Goal: Use online tool/utility: Utilize a website feature to perform a specific function

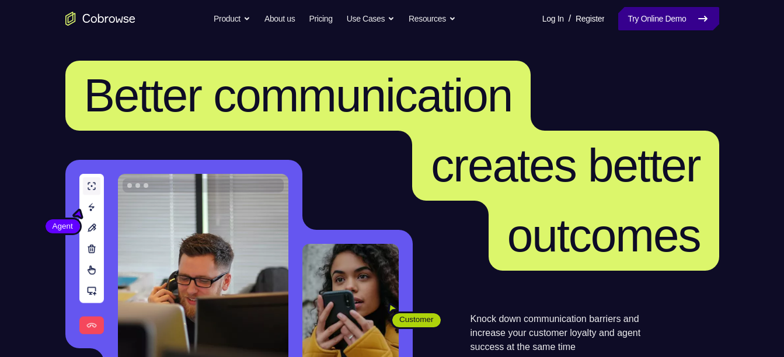
click at [678, 22] on link "Try Online Demo" at bounding box center [668, 18] width 100 height 23
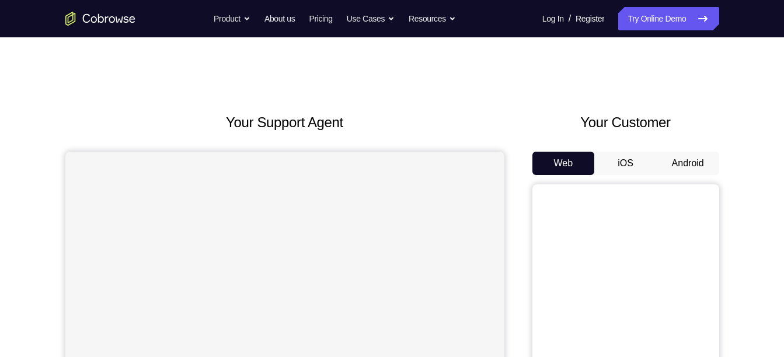
click at [689, 157] on button "Android" at bounding box center [688, 163] width 62 height 23
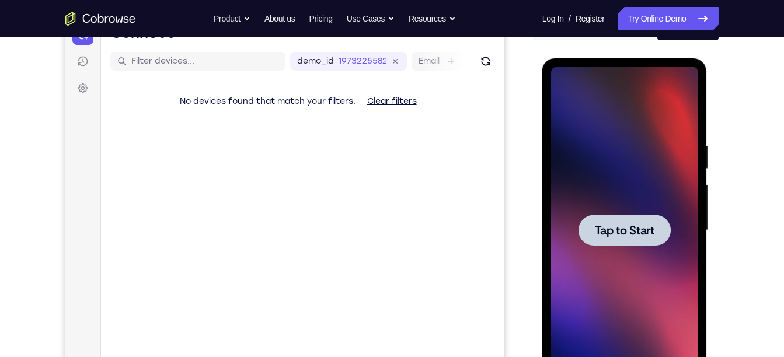
click at [618, 237] on span "Tap to Start" at bounding box center [625, 231] width 60 height 12
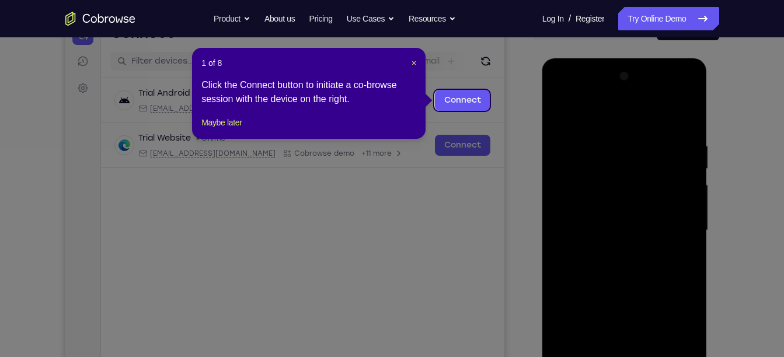
click at [532, 70] on icon at bounding box center [396, 178] width 793 height 357
click at [510, 79] on icon at bounding box center [396, 178] width 793 height 357
click at [412, 61] on span "×" at bounding box center [414, 62] width 5 height 9
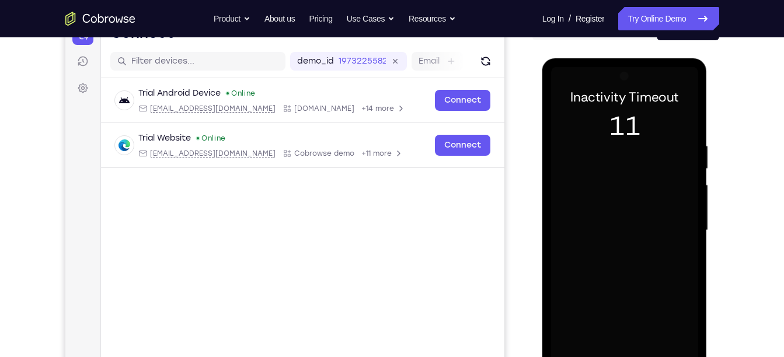
click at [665, 185] on div at bounding box center [624, 230] width 147 height 327
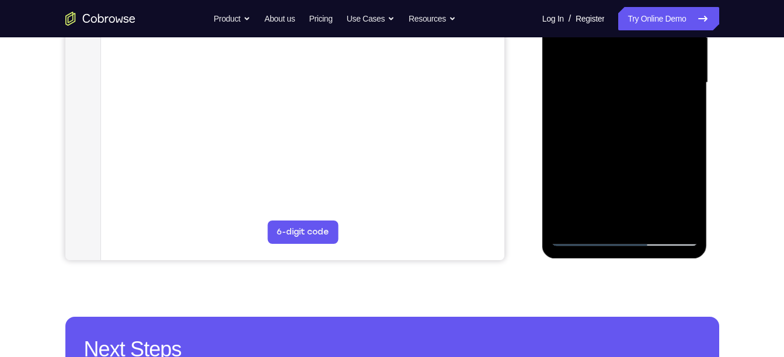
scroll to position [289, 0]
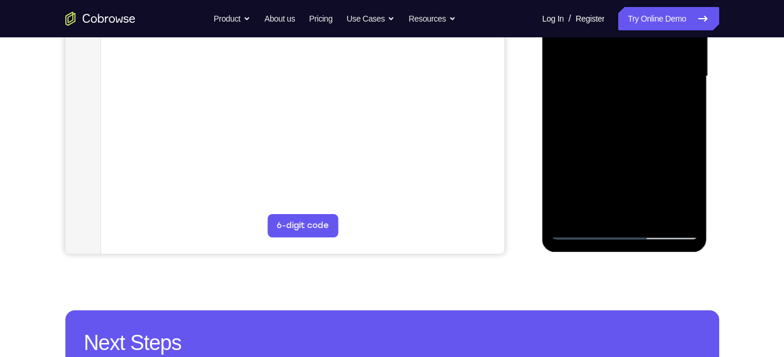
click at [628, 235] on div at bounding box center [624, 76] width 147 height 327
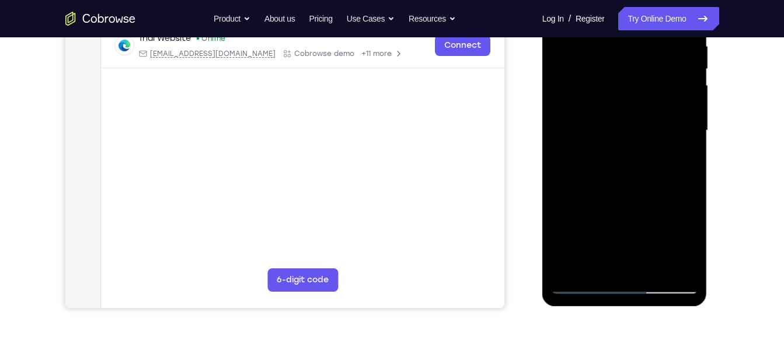
scroll to position [234, 0]
click at [685, 238] on div at bounding box center [624, 131] width 147 height 327
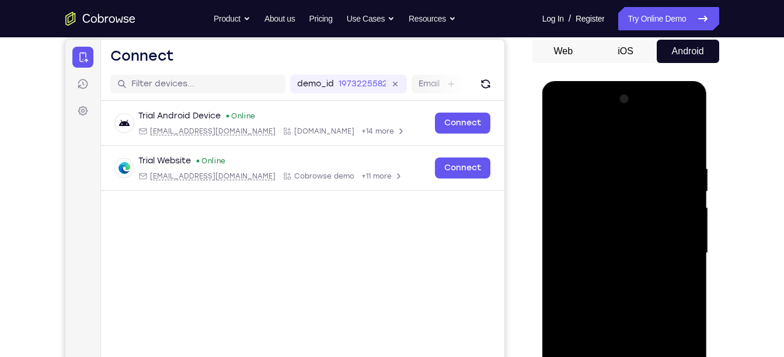
scroll to position [111, 0]
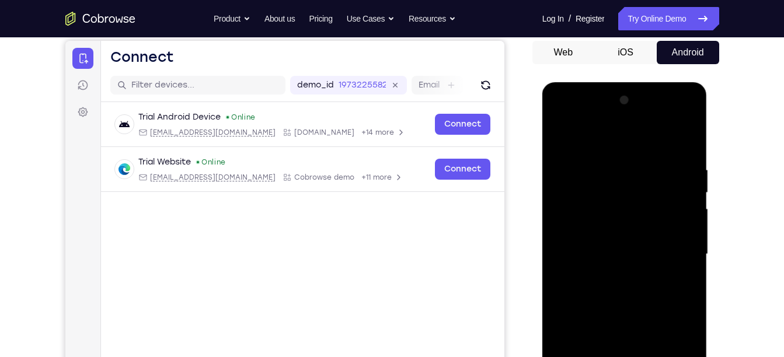
click at [565, 116] on div at bounding box center [624, 254] width 147 height 327
click at [674, 247] on div at bounding box center [624, 254] width 147 height 327
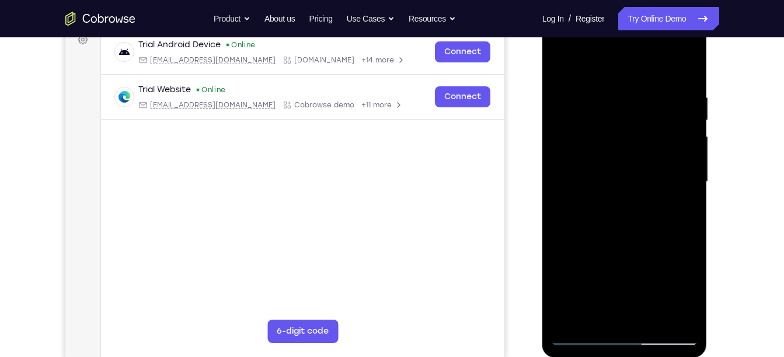
scroll to position [185, 0]
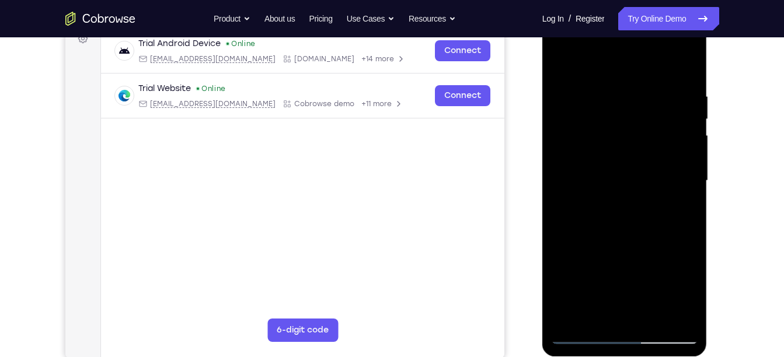
click at [637, 321] on div at bounding box center [624, 181] width 147 height 327
click at [634, 176] on div at bounding box center [624, 181] width 147 height 327
click at [618, 158] on div at bounding box center [624, 181] width 147 height 327
click at [620, 181] on div at bounding box center [624, 181] width 147 height 327
click at [650, 218] on div at bounding box center [624, 181] width 147 height 327
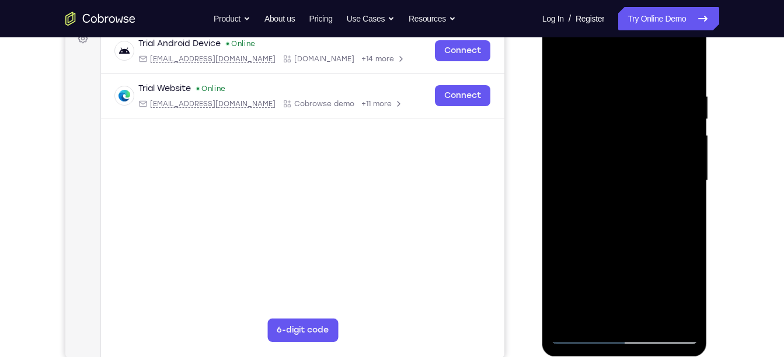
click at [684, 74] on div at bounding box center [624, 181] width 147 height 327
drag, startPoint x: 649, startPoint y: 179, endPoint x: 644, endPoint y: 128, distance: 51.6
click at [644, 128] on div at bounding box center [624, 181] width 147 height 327
click at [563, 289] on div at bounding box center [624, 181] width 147 height 327
drag, startPoint x: 624, startPoint y: 224, endPoint x: 613, endPoint y: 144, distance: 80.8
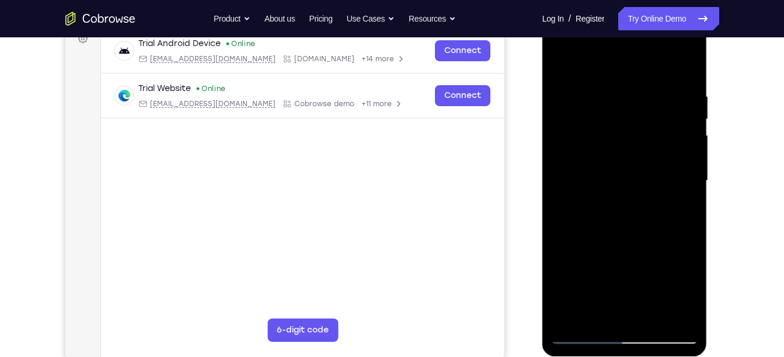
click at [613, 144] on div at bounding box center [624, 181] width 147 height 327
drag, startPoint x: 613, startPoint y: 144, endPoint x: 614, endPoint y: 237, distance: 93.4
click at [614, 237] on div at bounding box center [624, 181] width 147 height 327
drag, startPoint x: 614, startPoint y: 237, endPoint x: 613, endPoint y: 327, distance: 89.9
click at [613, 327] on div at bounding box center [624, 181] width 147 height 327
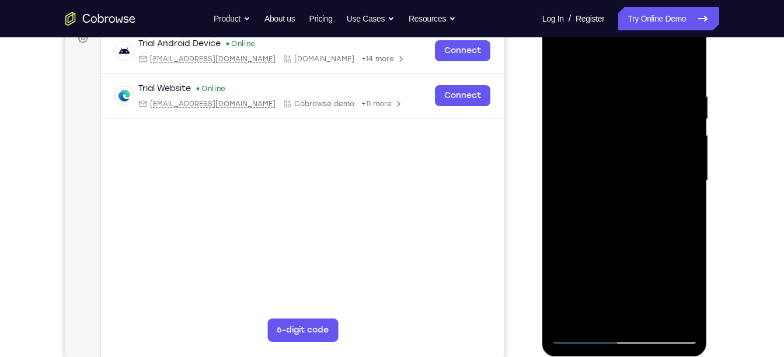
click at [606, 95] on div at bounding box center [624, 181] width 147 height 327
drag, startPoint x: 687, startPoint y: 189, endPoint x: 694, endPoint y: 189, distance: 7.0
click at [694, 189] on div at bounding box center [624, 181] width 147 height 327
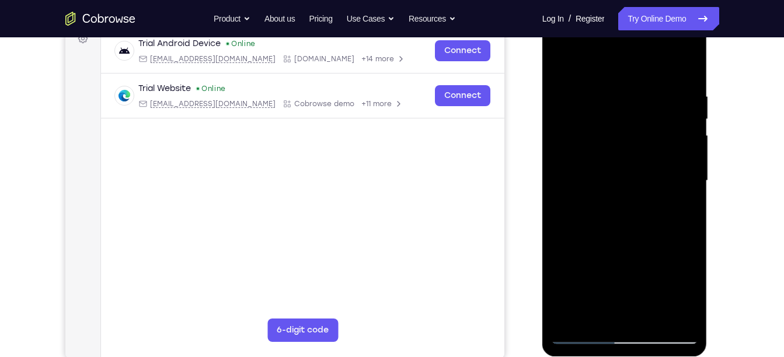
click at [694, 189] on div at bounding box center [624, 181] width 147 height 327
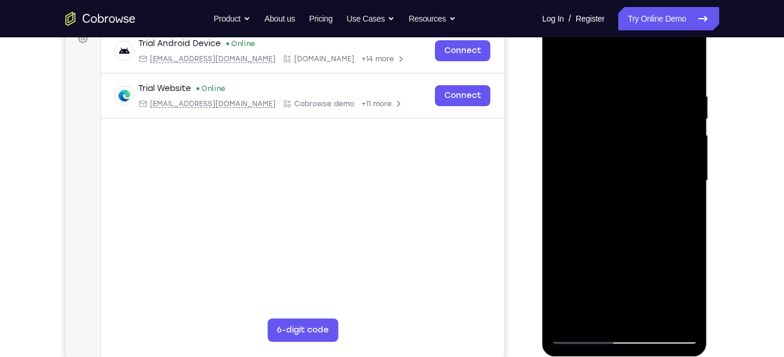
click at [694, 189] on div at bounding box center [624, 181] width 147 height 327
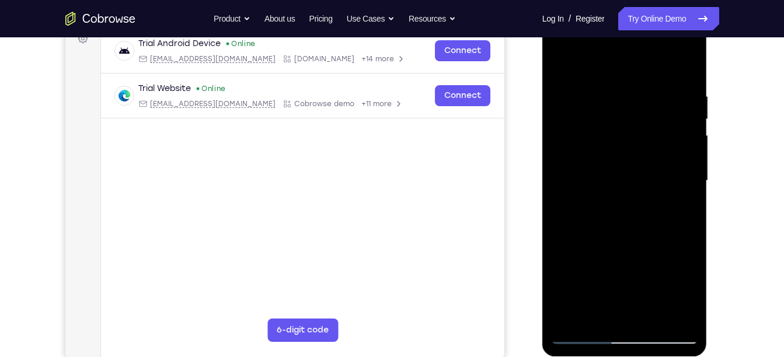
click at [688, 68] on div at bounding box center [624, 181] width 147 height 327
click at [634, 100] on div at bounding box center [624, 181] width 147 height 327
click at [693, 185] on div at bounding box center [624, 181] width 147 height 327
click at [683, 312] on div at bounding box center [624, 181] width 147 height 327
click at [676, 133] on div at bounding box center [624, 181] width 147 height 327
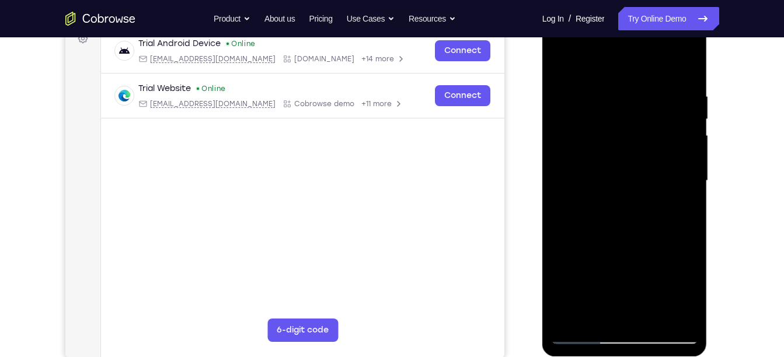
click at [676, 133] on div at bounding box center [624, 181] width 147 height 327
click at [682, 152] on div at bounding box center [624, 181] width 147 height 327
click at [672, 311] on div at bounding box center [624, 181] width 147 height 327
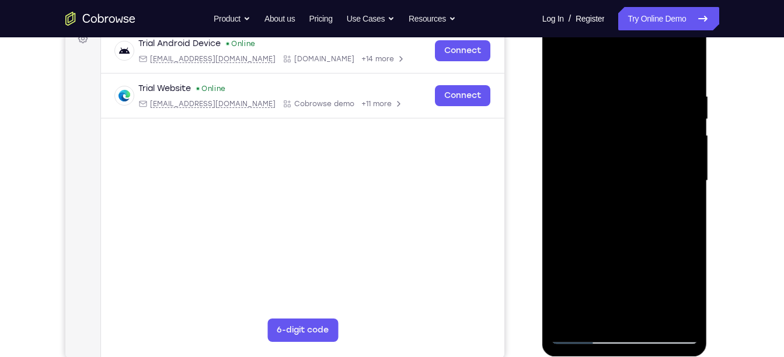
click at [689, 220] on div at bounding box center [624, 181] width 147 height 327
click at [671, 321] on div at bounding box center [624, 181] width 147 height 327
drag, startPoint x: 682, startPoint y: 208, endPoint x: 691, endPoint y: 204, distance: 10.4
click at [691, 204] on div at bounding box center [624, 181] width 147 height 327
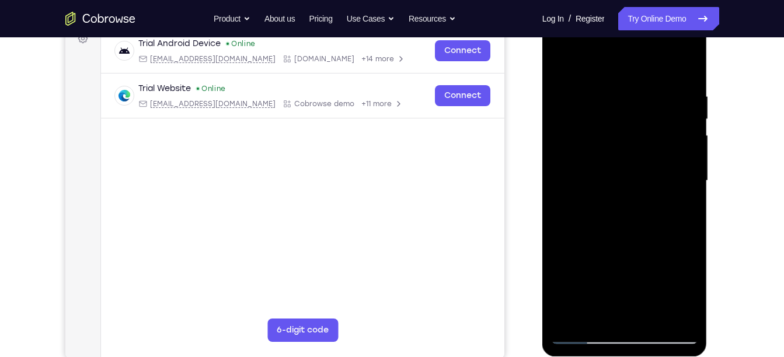
click at [673, 313] on div at bounding box center [624, 181] width 147 height 327
click at [687, 238] on div at bounding box center [624, 181] width 147 height 327
click at [669, 317] on div at bounding box center [624, 181] width 147 height 327
click at [691, 208] on div at bounding box center [624, 181] width 147 height 327
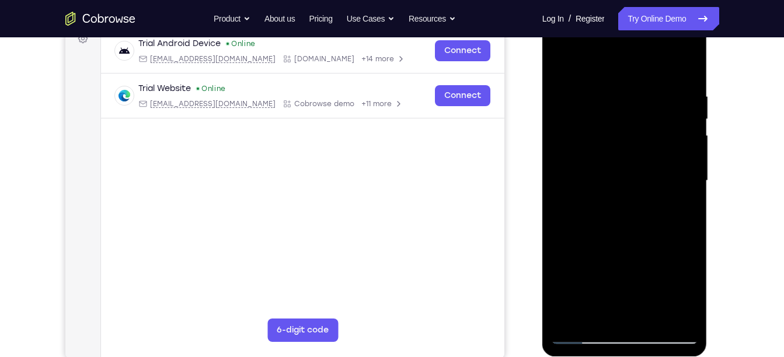
click at [691, 208] on div at bounding box center [624, 181] width 147 height 327
click at [672, 311] on div at bounding box center [624, 181] width 147 height 327
drag, startPoint x: 683, startPoint y: 139, endPoint x: 690, endPoint y: 144, distance: 9.2
click at [690, 144] on div at bounding box center [624, 181] width 147 height 327
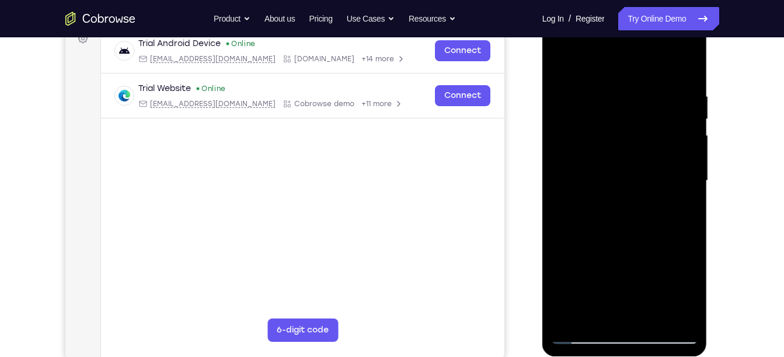
click at [690, 144] on div at bounding box center [624, 181] width 147 height 327
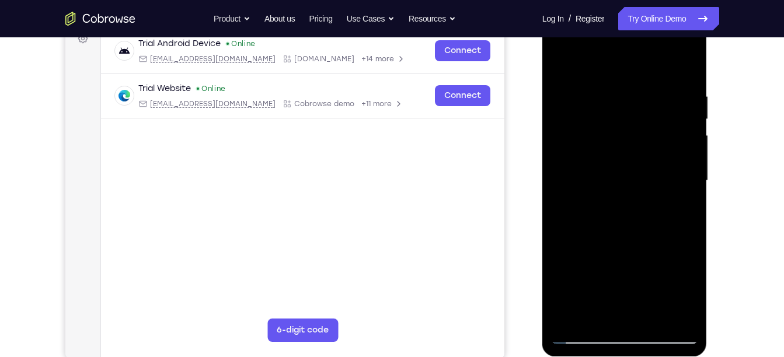
click at [686, 153] on div at bounding box center [624, 181] width 147 height 327
drag, startPoint x: 686, startPoint y: 153, endPoint x: 693, endPoint y: 159, distance: 9.5
click at [693, 159] on div at bounding box center [624, 181] width 147 height 327
click at [687, 200] on div at bounding box center [624, 181] width 147 height 327
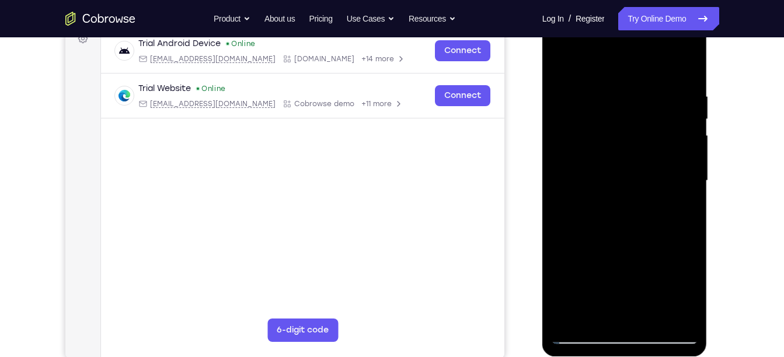
click at [687, 200] on div at bounding box center [624, 181] width 147 height 327
click at [670, 312] on div at bounding box center [624, 181] width 147 height 327
click at [687, 227] on div at bounding box center [624, 181] width 147 height 327
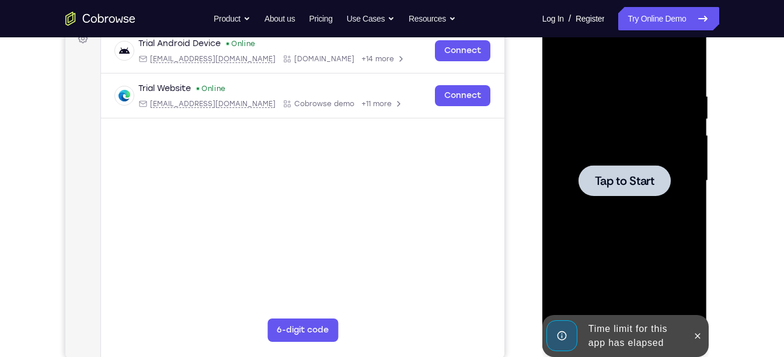
drag, startPoint x: 687, startPoint y: 227, endPoint x: 683, endPoint y: 252, distance: 24.8
click at [683, 252] on div at bounding box center [624, 181] width 147 height 327
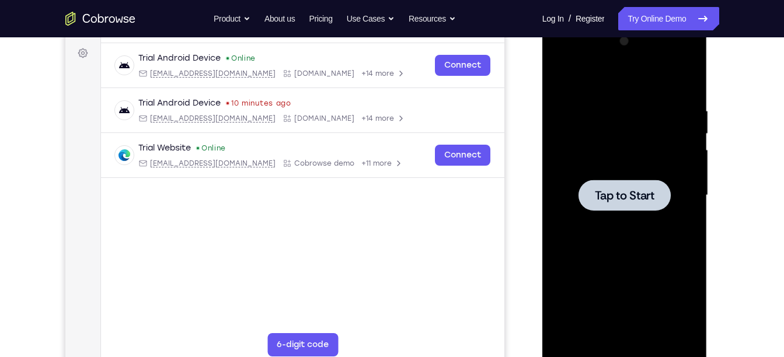
scroll to position [0, 0]
